Goal: Information Seeking & Learning: Compare options

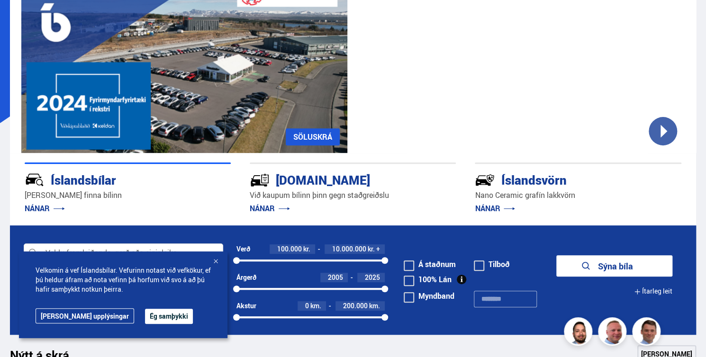
click at [145, 321] on button "Ég samþykki" at bounding box center [169, 316] width 48 height 15
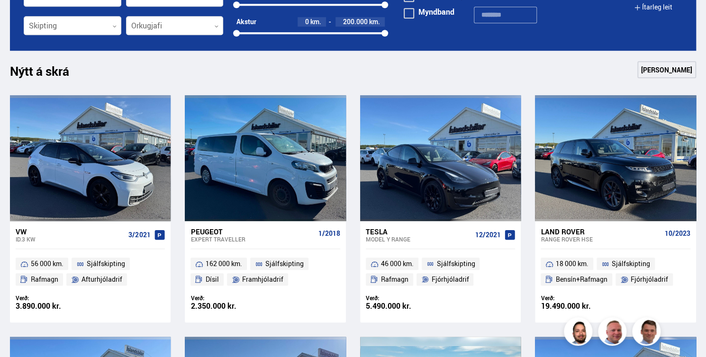
scroll to position [190, 0]
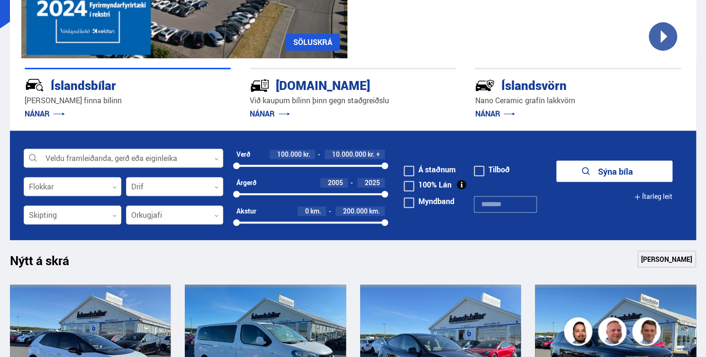
click at [83, 190] on div at bounding box center [73, 187] width 98 height 19
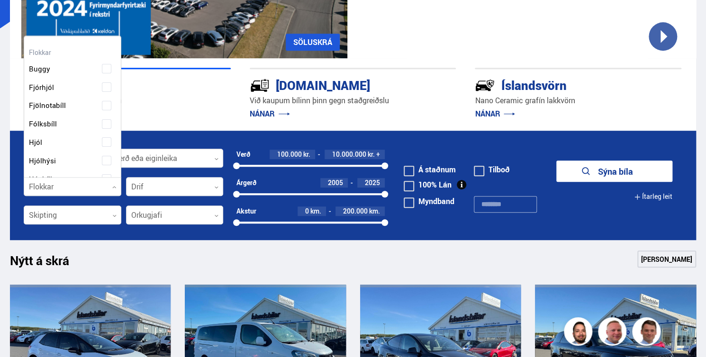
scroll to position [222, 0]
click at [85, 200] on form "Veldu framleiðanda, gerð eða eiginleika 0 Flokkar 0 Hreinsa valið Buggy Fjórhjó…" at bounding box center [353, 185] width 686 height 109
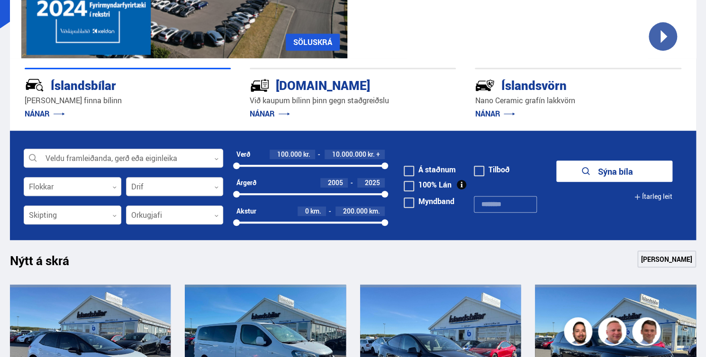
click at [181, 185] on div at bounding box center [175, 187] width 98 height 19
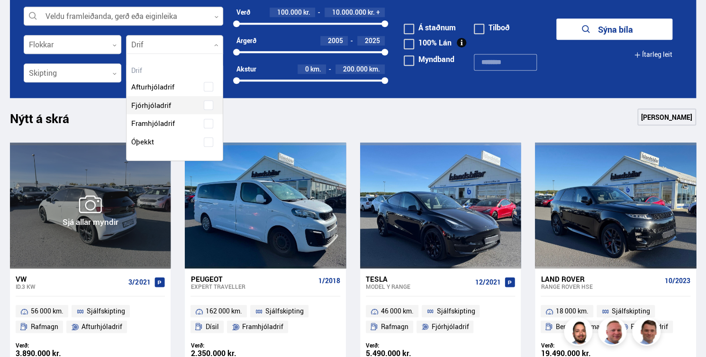
scroll to position [190, 0]
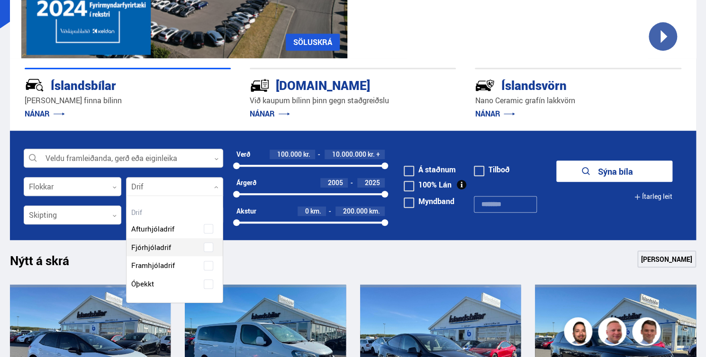
click at [115, 157] on div at bounding box center [123, 158] width 199 height 19
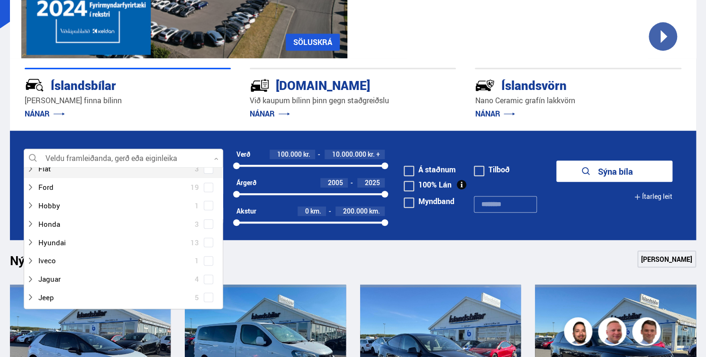
click at [98, 153] on div at bounding box center [123, 158] width 199 height 19
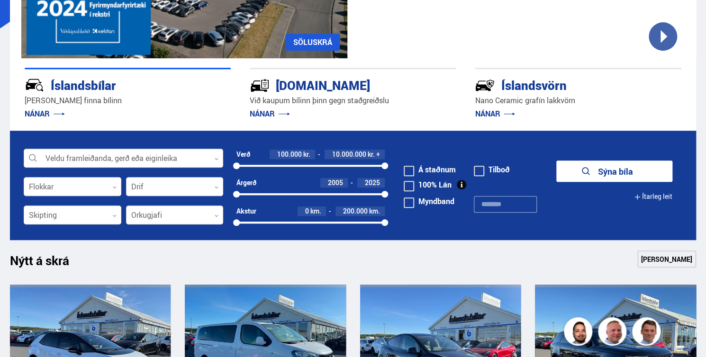
click at [166, 149] on div at bounding box center [123, 158] width 199 height 19
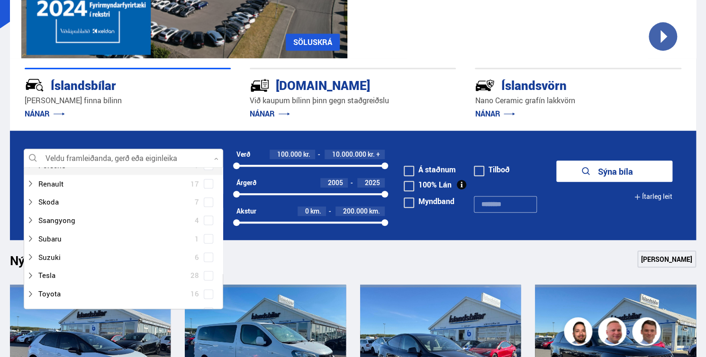
scroll to position [663, 0]
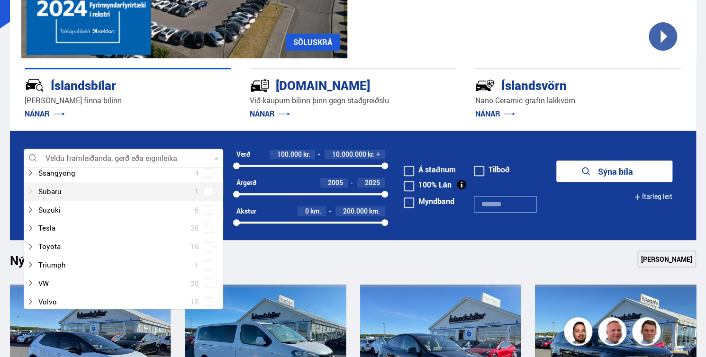
click at [197, 188] on div at bounding box center [114, 192] width 175 height 14
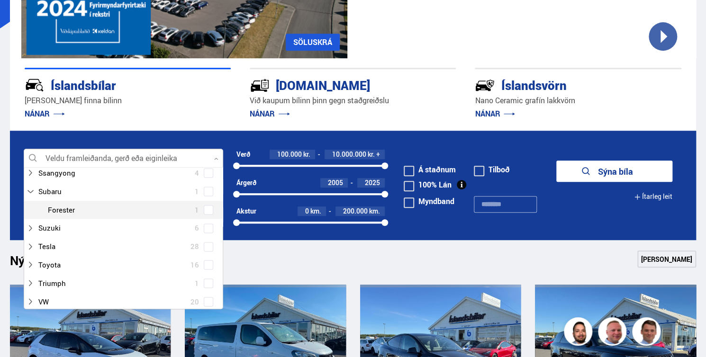
click at [207, 210] on span at bounding box center [209, 210] width 4 height 4
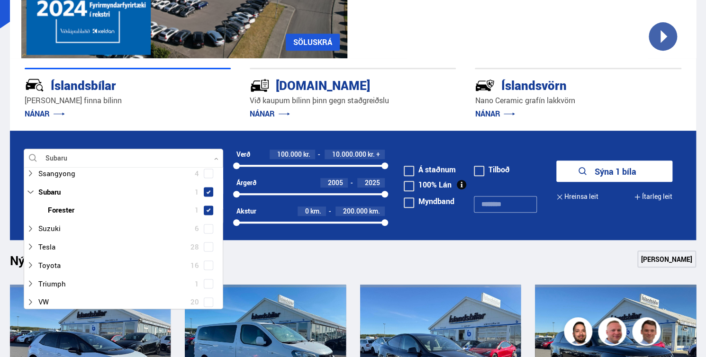
scroll to position [729, 0]
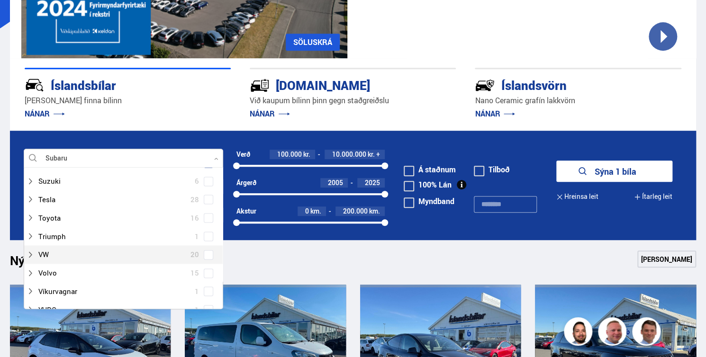
click at [204, 252] on span at bounding box center [208, 254] width 9 height 9
click at [82, 253] on div at bounding box center [114, 255] width 175 height 14
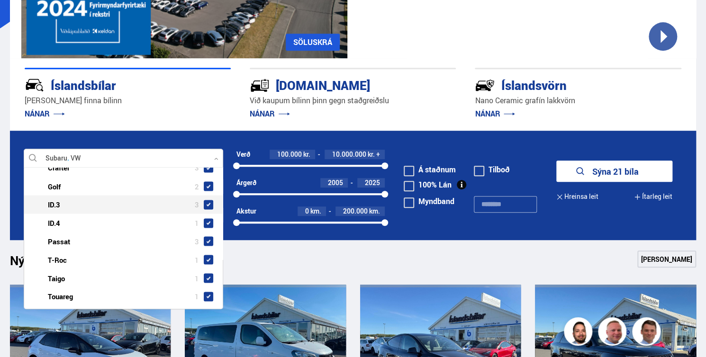
scroll to position [776, 0]
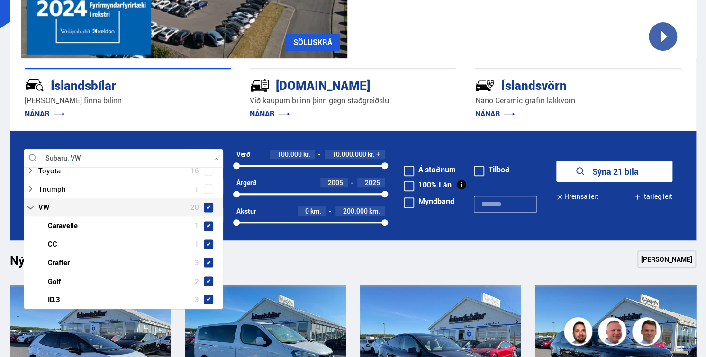
click at [206, 210] on span at bounding box center [208, 207] width 9 height 9
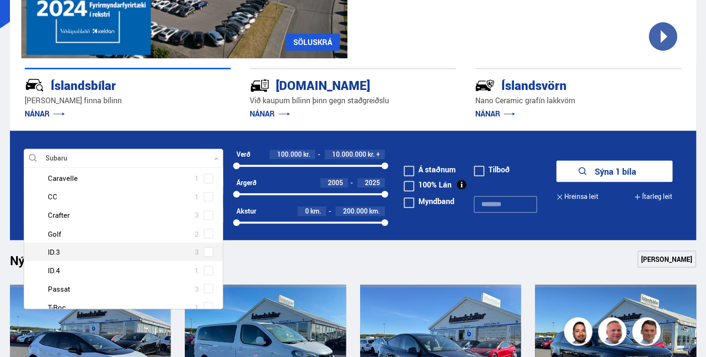
scroll to position [871, 0]
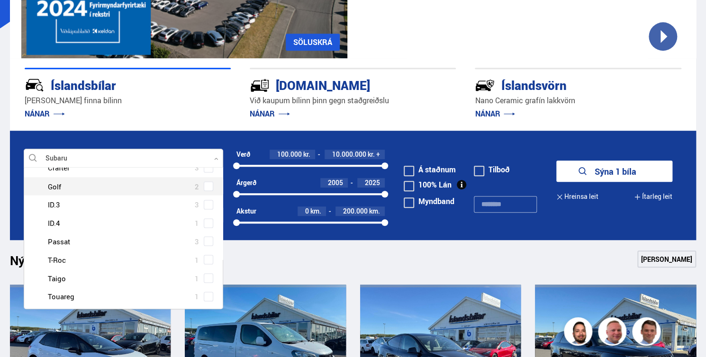
click at [204, 188] on span at bounding box center [208, 185] width 9 height 9
click at [55, 162] on div at bounding box center [123, 158] width 199 height 19
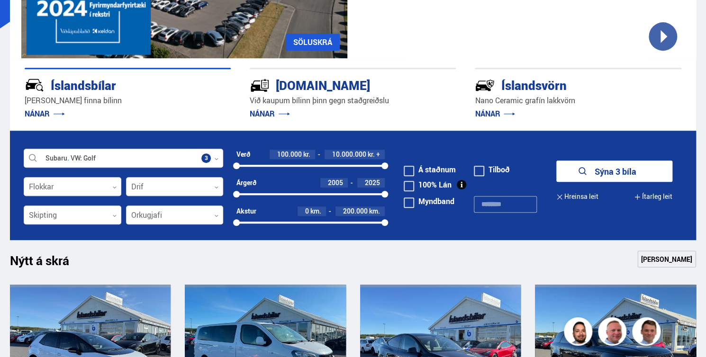
click at [622, 177] on button "Sýna 3 bíla" at bounding box center [614, 171] width 116 height 21
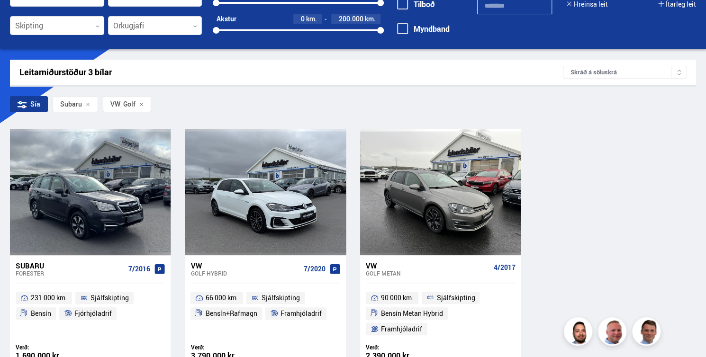
scroll to position [142, 0]
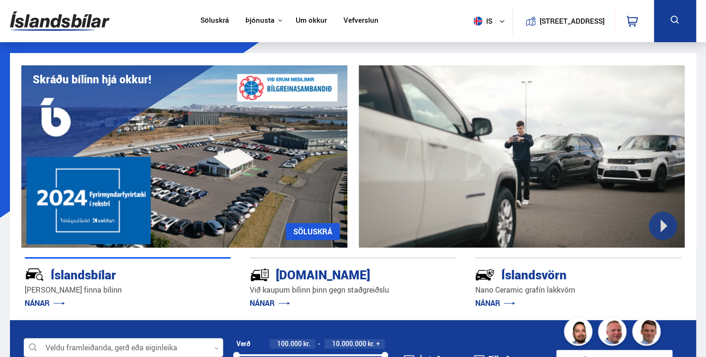
scroll to position [190, 0]
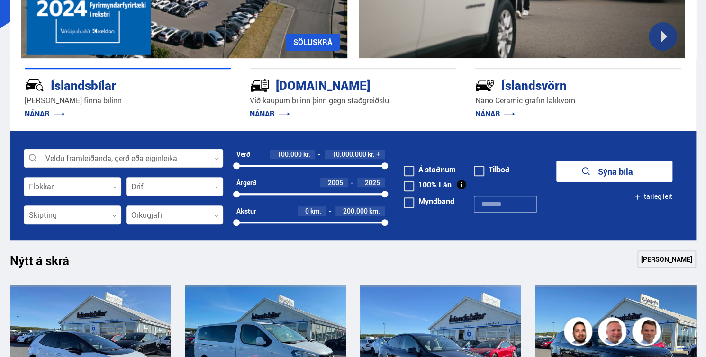
click at [167, 157] on div at bounding box center [123, 158] width 199 height 19
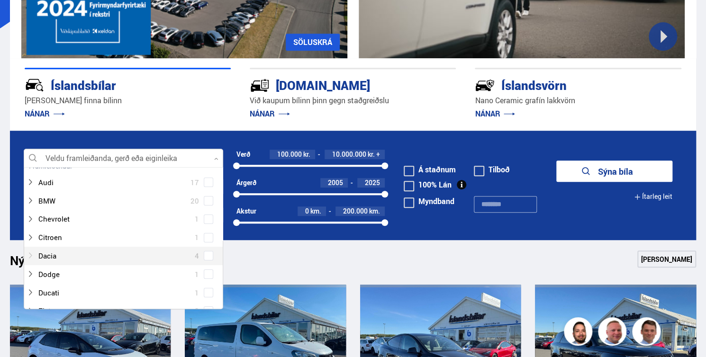
scroll to position [0, 0]
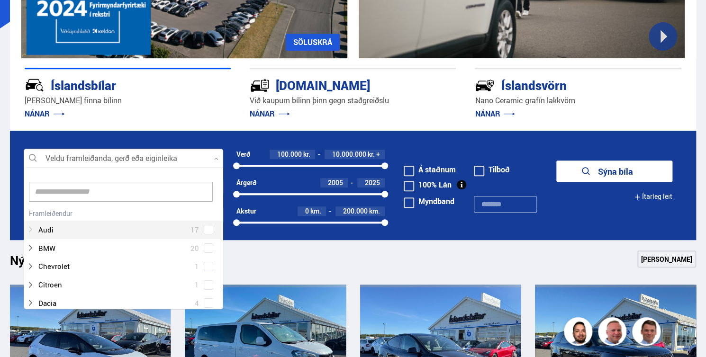
click at [116, 223] on div at bounding box center [114, 230] width 175 height 14
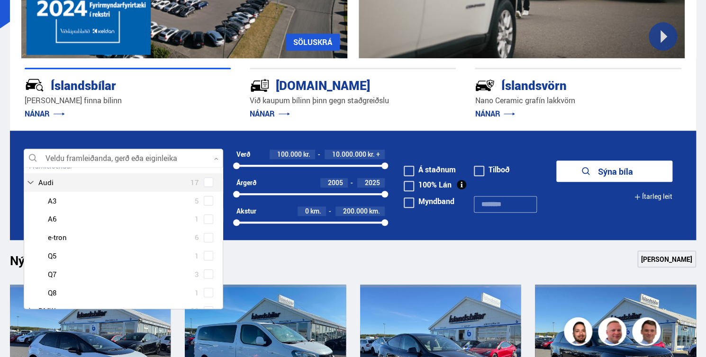
click at [208, 187] on div "Audi 17" at bounding box center [124, 183] width 194 height 14
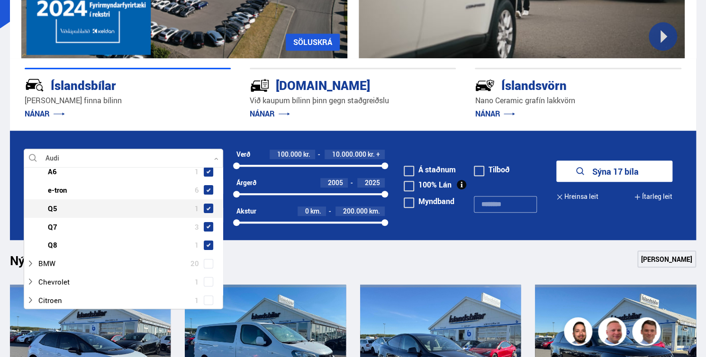
scroll to position [161, 0]
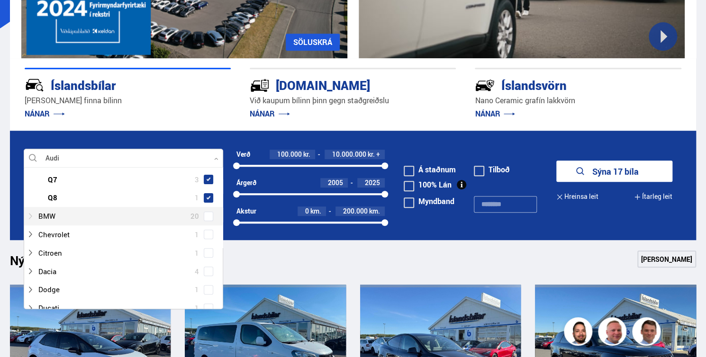
click at [78, 220] on div at bounding box center [114, 216] width 175 height 14
click at [83, 223] on div "BMW 20" at bounding box center [123, 216] width 199 height 18
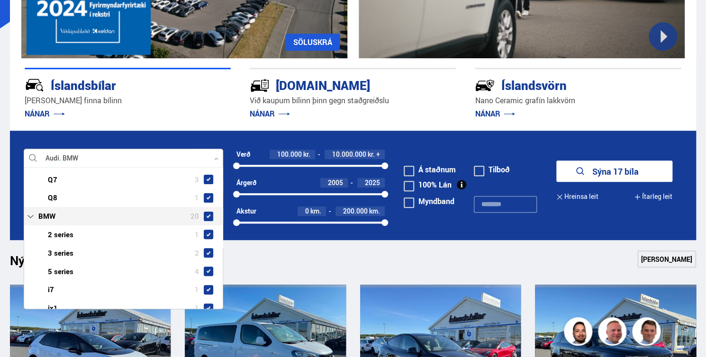
drag, startPoint x: 202, startPoint y: 218, endPoint x: 226, endPoint y: 219, distance: 23.7
click at [204, 218] on span at bounding box center [208, 216] width 9 height 9
click at [600, 172] on button "Sýna 37 bíla" at bounding box center [614, 171] width 116 height 21
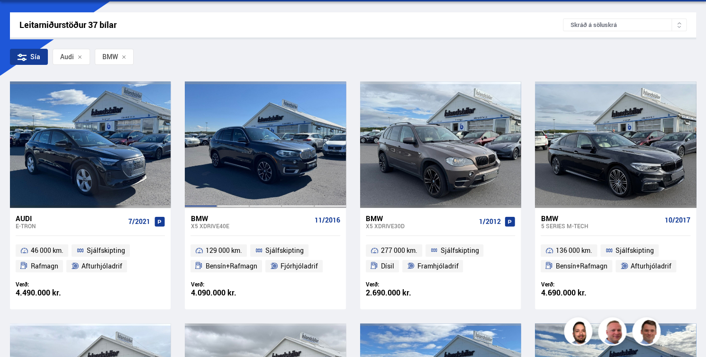
scroll to position [47, 0]
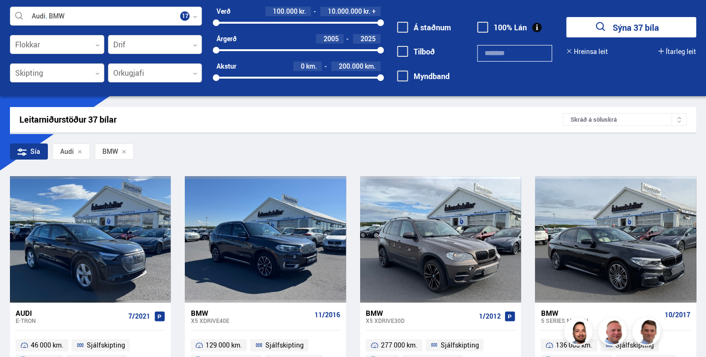
click at [37, 152] on div "Sía" at bounding box center [29, 152] width 38 height 16
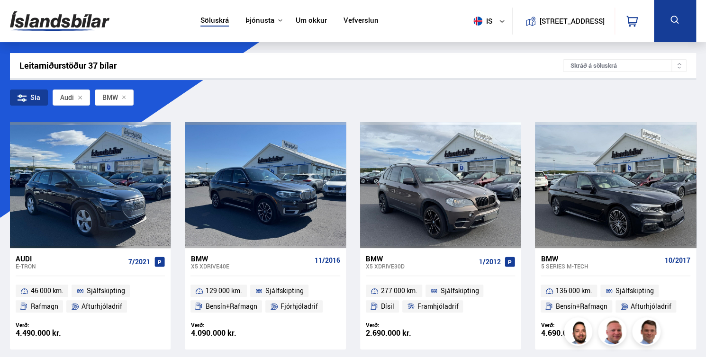
click at [26, 98] on icon at bounding box center [22, 97] width 9 height 9
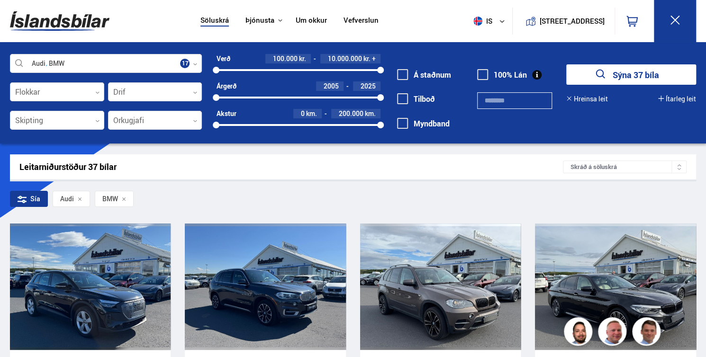
click at [91, 97] on div at bounding box center [57, 92] width 94 height 19
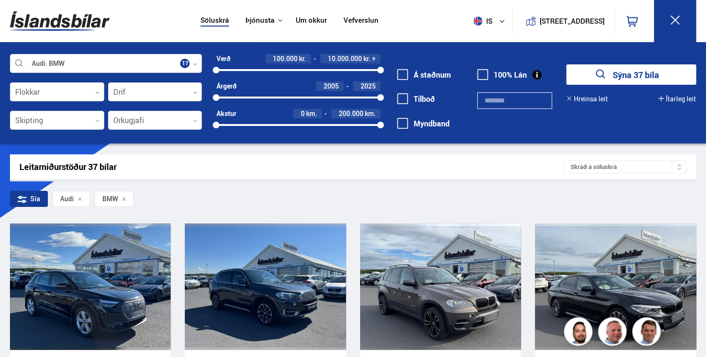
click at [173, 98] on div at bounding box center [155, 92] width 94 height 19
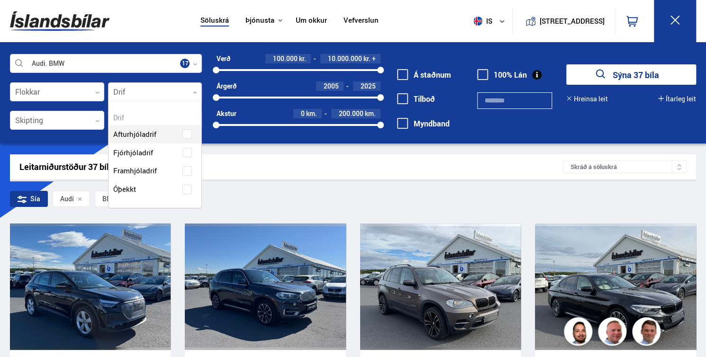
scroll to position [108, 95]
click at [257, 178] on div "Leitarniðurstöður 37 bílar Skráð á [GEOGRAPHIC_DATA]" at bounding box center [353, 166] width 686 height 25
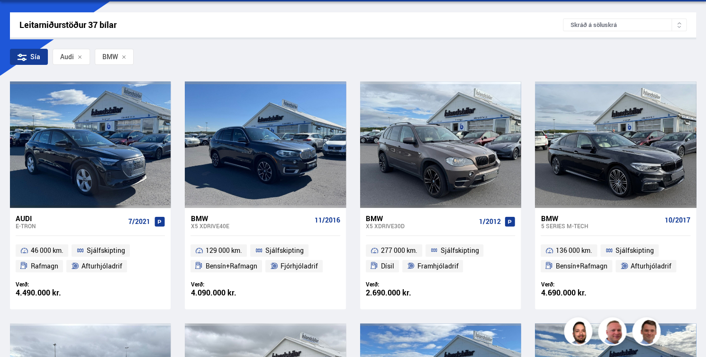
scroll to position [0, 0]
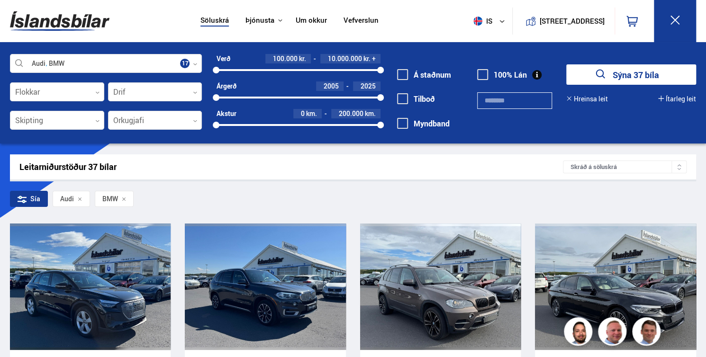
click at [693, 166] on div "Leitarniðurstöður 37 bílar Skráð á [GEOGRAPHIC_DATA]" at bounding box center [353, 166] width 686 height 25
click at [682, 169] on div at bounding box center [678, 167] width 15 height 12
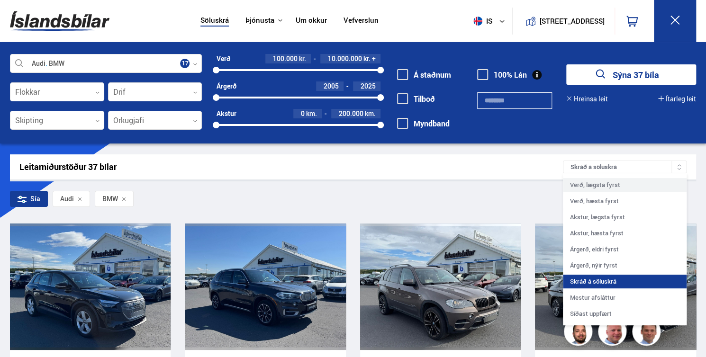
click at [617, 189] on div "Verð, lægsta fyrst" at bounding box center [625, 185] width 124 height 14
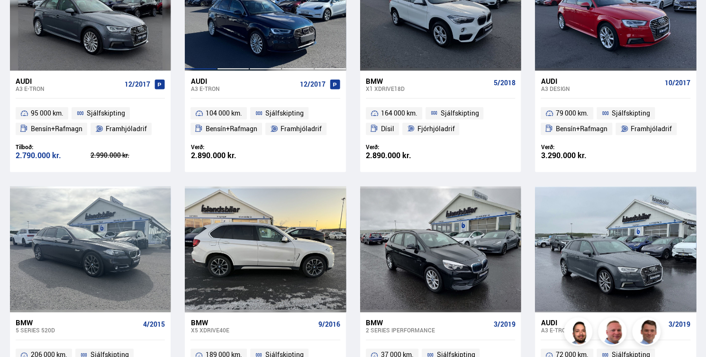
scroll to position [616, 0]
